Goal: Task Accomplishment & Management: Complete application form

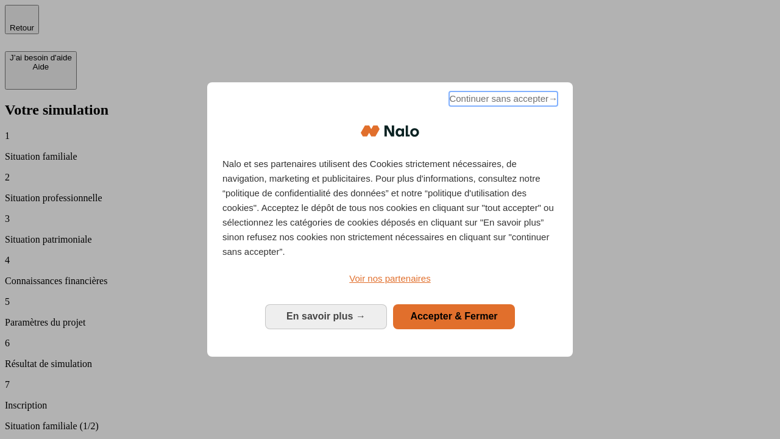
click at [502, 101] on span "Continuer sans accepter →" at bounding box center [503, 98] width 109 height 15
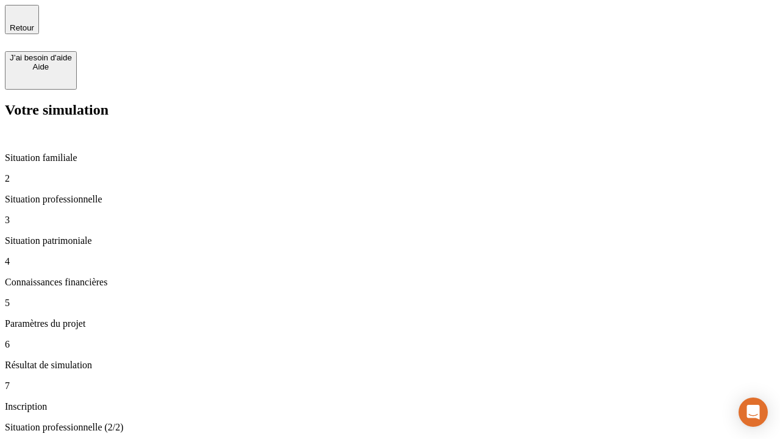
type input "30 000"
type input "40 000"
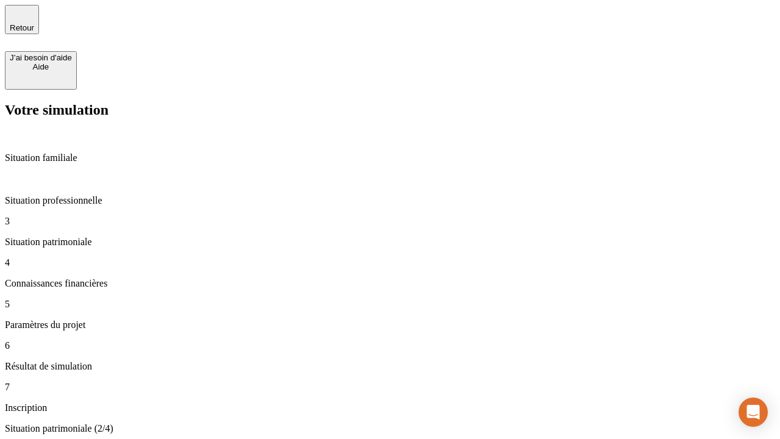
type input "1 100"
type input "20"
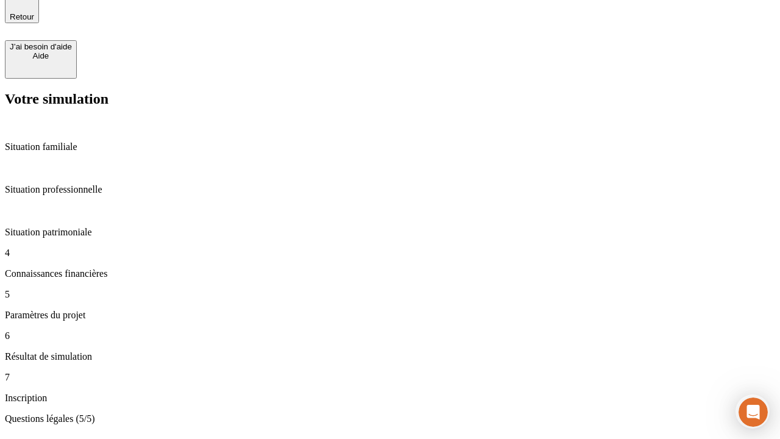
scroll to position [38, 0]
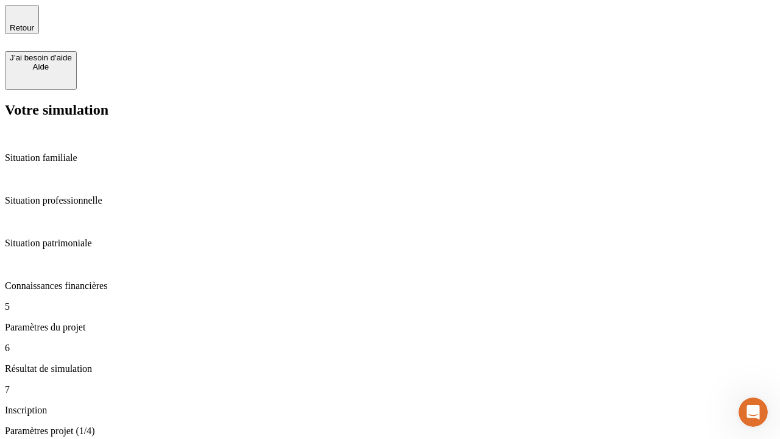
type input "40"
type input "62"
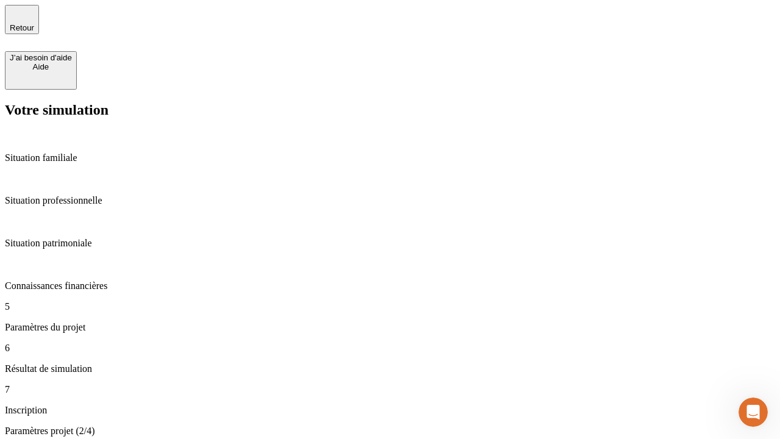
type input "50 000"
type input "640"
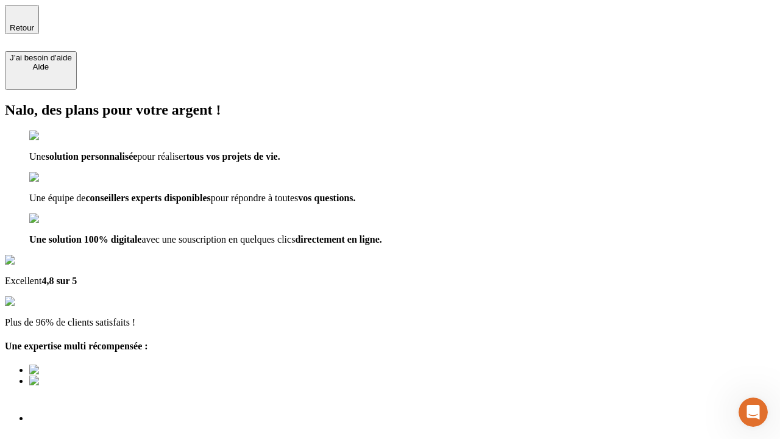
type input "[EMAIL_ADDRESS][DOMAIN_NAME]"
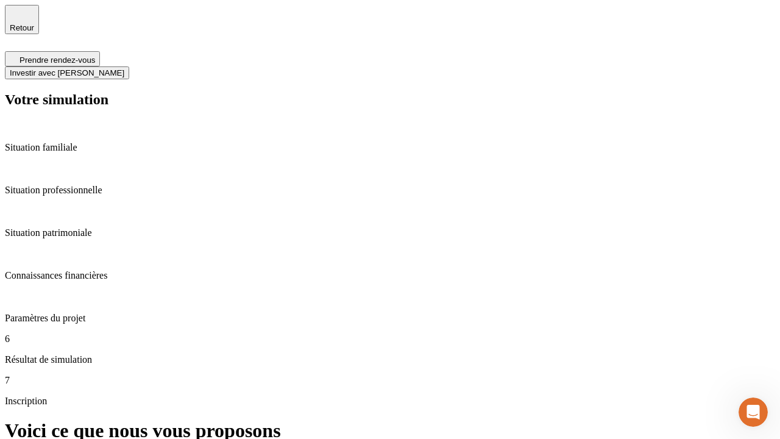
click at [124, 68] on span "Investir avec [PERSON_NAME]" at bounding box center [67, 72] width 115 height 9
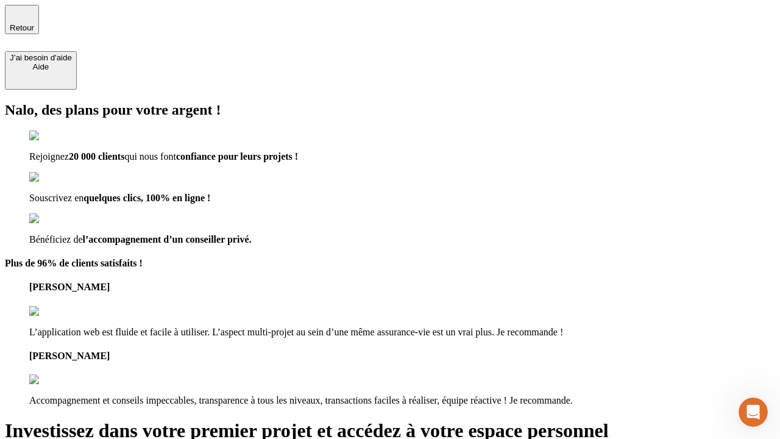
type input "[PERSON_NAME][EMAIL_ADDRESS][DOMAIN_NAME]"
